Goal: Task Accomplishment & Management: Manage account settings

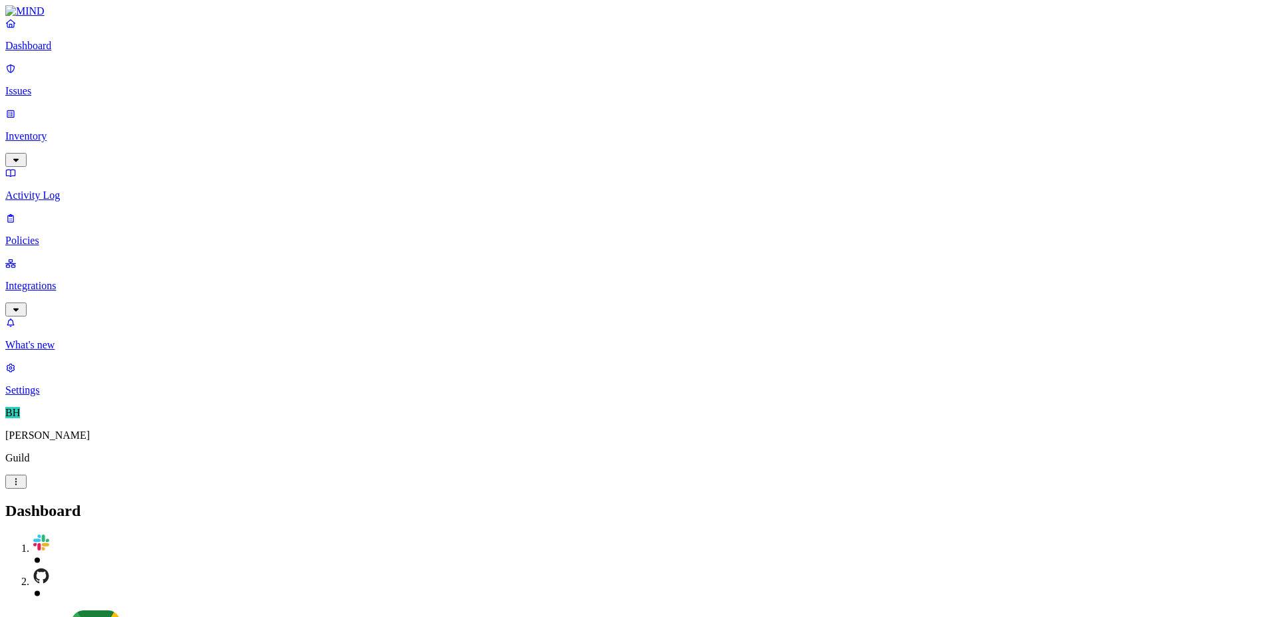
click at [15, 418] on span "BH" at bounding box center [12, 412] width 15 height 11
drag, startPoint x: 143, startPoint y: 593, endPoint x: 128, endPoint y: 594, distance: 14.6
click at [140, 489] on div "BH [PERSON_NAME] Guild" at bounding box center [638, 448] width 1266 height 82
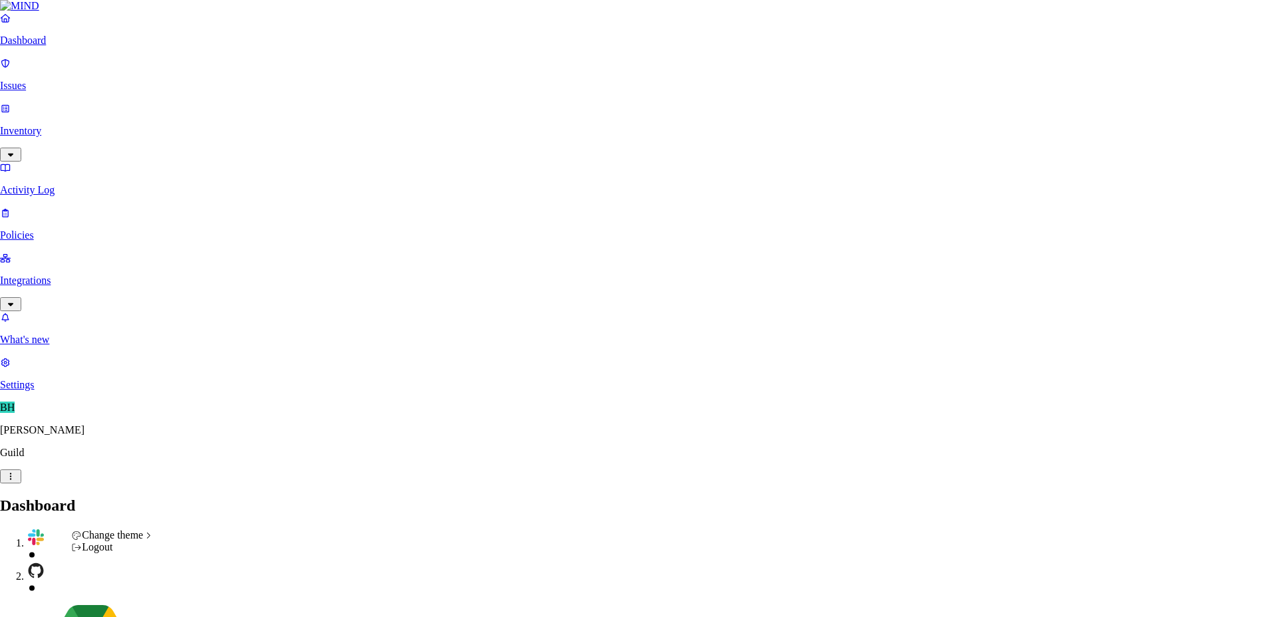
click at [150, 553] on div "Logout" at bounding box center [112, 547] width 82 height 12
